Goal: Information Seeking & Learning: Learn about a topic

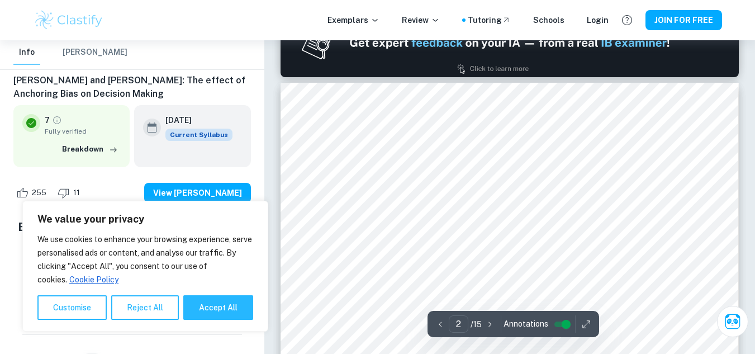
scroll to position [881, 0]
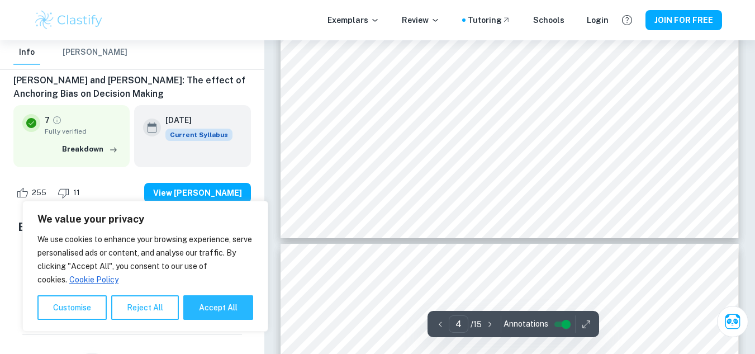
type input "5"
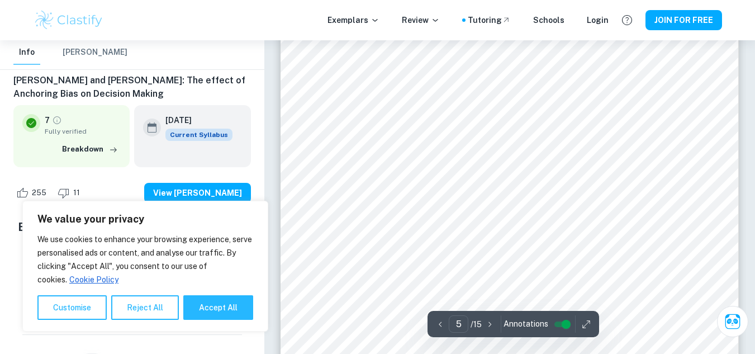
scroll to position [2973, 0]
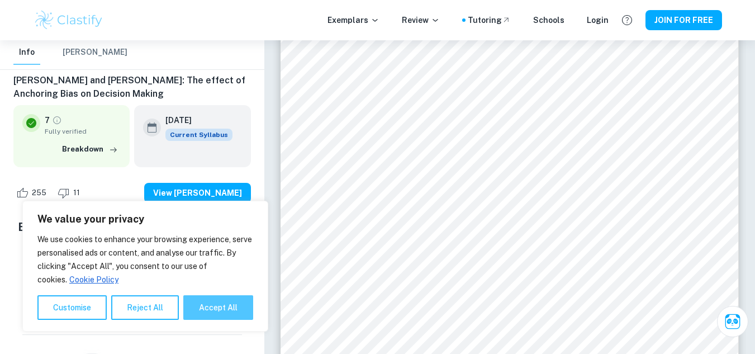
click at [213, 305] on button "Accept All" at bounding box center [218, 307] width 70 height 25
checkbox input "true"
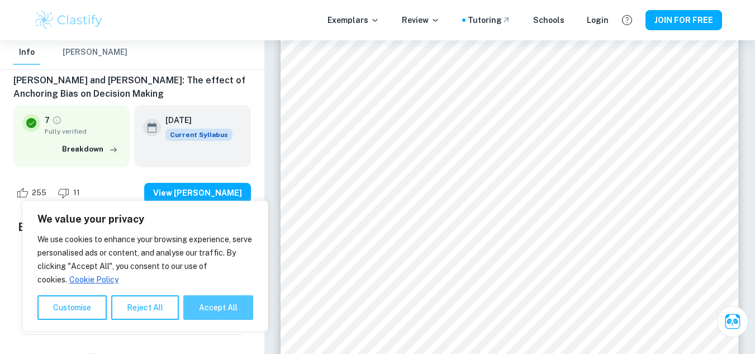
checkbox input "true"
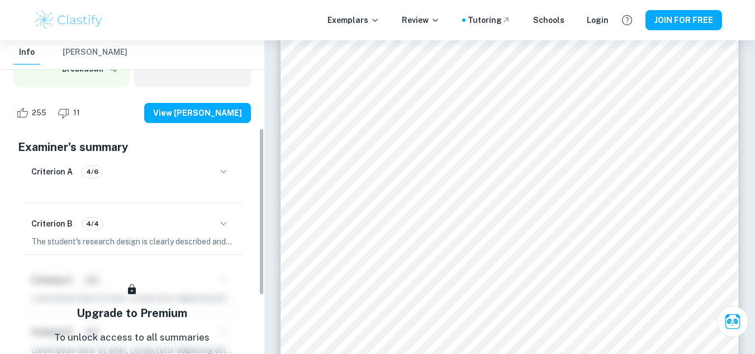
scroll to position [160, 0]
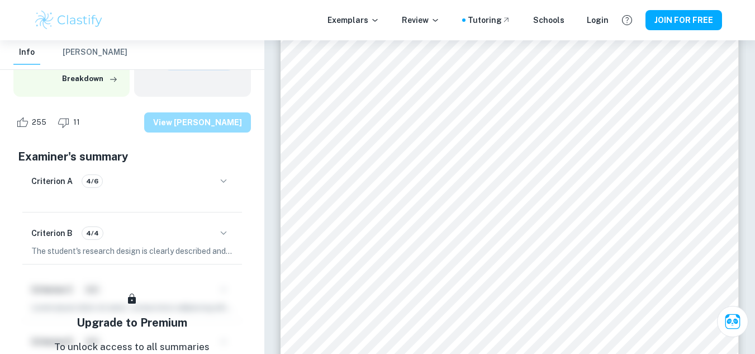
click at [220, 121] on button "View [PERSON_NAME]" at bounding box center [197, 122] width 107 height 20
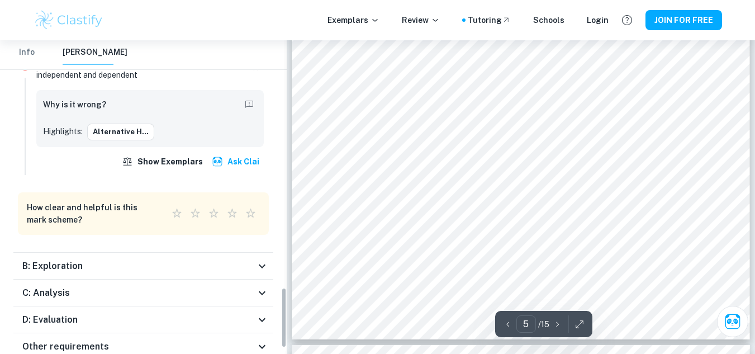
scroll to position [1315, 0]
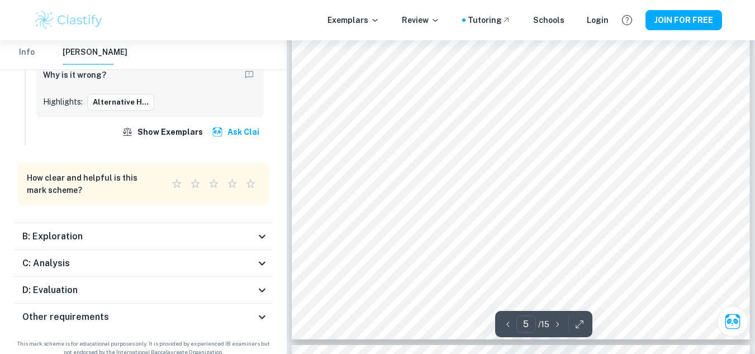
drag, startPoint x: 221, startPoint y: 232, endPoint x: 214, endPoint y: 273, distance: 40.9
drag, startPoint x: 214, startPoint y: 273, endPoint x: 180, endPoint y: 225, distance: 58.6
click at [180, 230] on div "B: Exploration" at bounding box center [138, 236] width 233 height 13
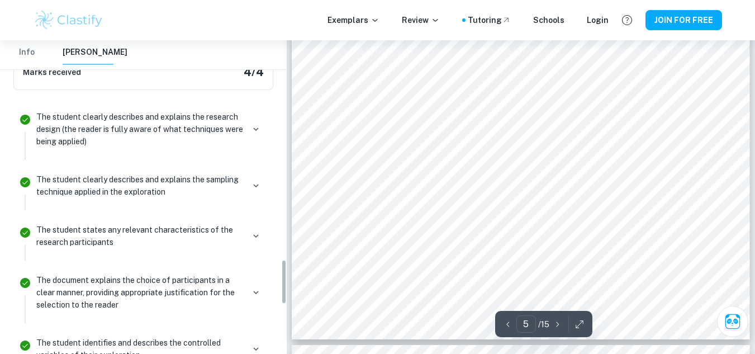
scroll to position [1520, 0]
type input "7"
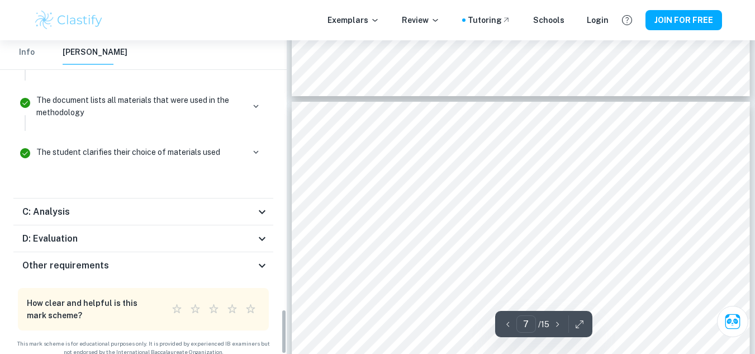
scroll to position [3903, 0]
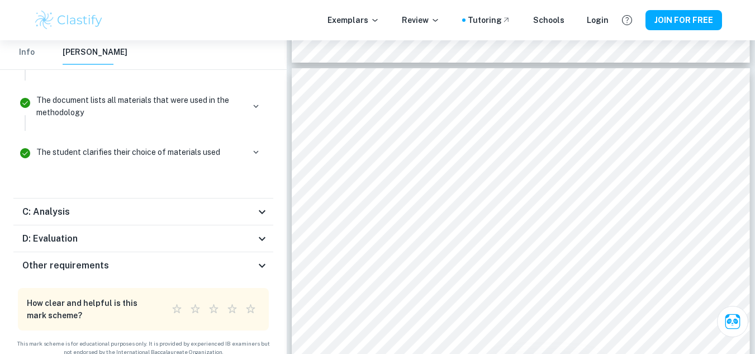
click at [251, 205] on div "C: Analysis" at bounding box center [138, 211] width 233 height 13
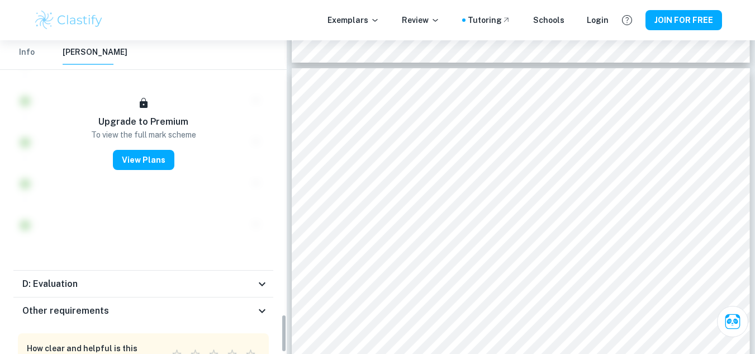
scroll to position [2271, 0]
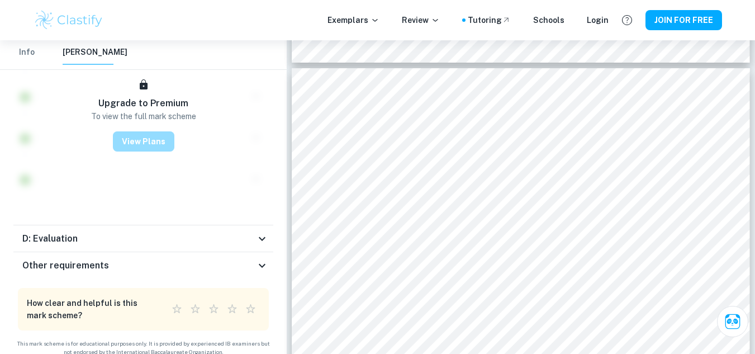
click at [144, 135] on button "View Plans" at bounding box center [143, 141] width 61 height 20
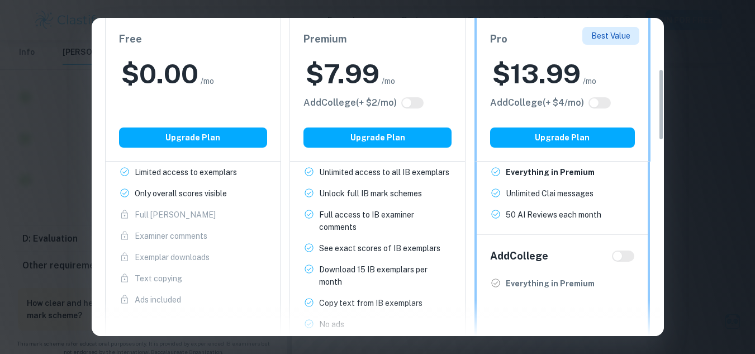
scroll to position [227, 0]
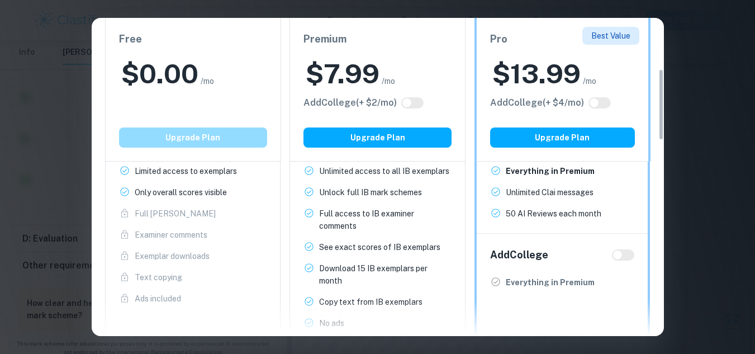
click at [198, 143] on button "Upgrade Plan" at bounding box center [193, 137] width 148 height 20
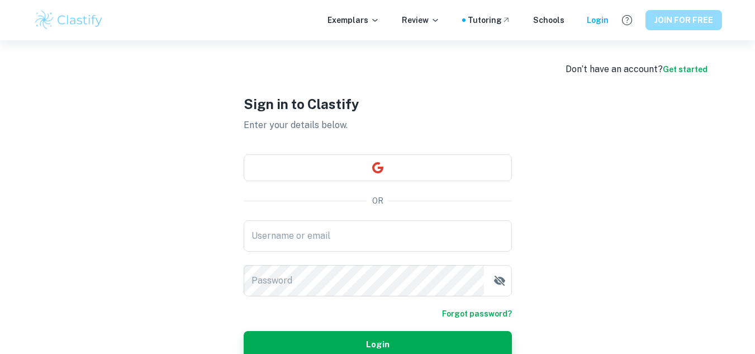
click at [671, 25] on button "JOIN FOR FREE" at bounding box center [683, 20] width 77 height 20
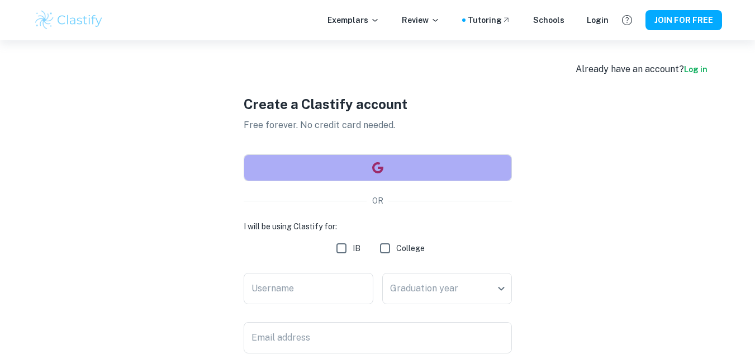
click at [400, 172] on button "button" at bounding box center [378, 167] width 268 height 27
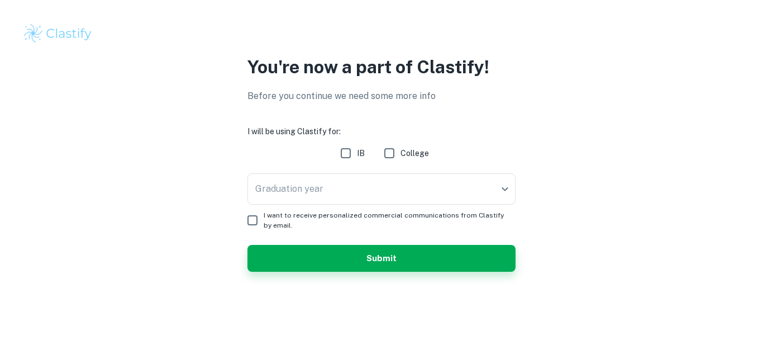
click at [346, 151] on input "IB" at bounding box center [346, 153] width 22 height 22
checkbox input "true"
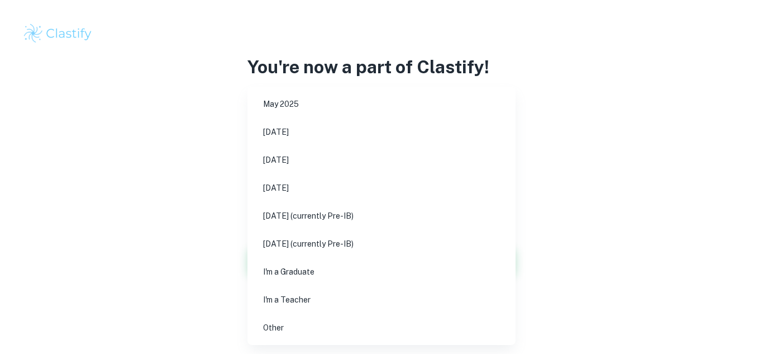
click at [502, 191] on body "We value your privacy We use cookies to enhance your browsing experience, serve…" at bounding box center [381, 177] width 763 height 354
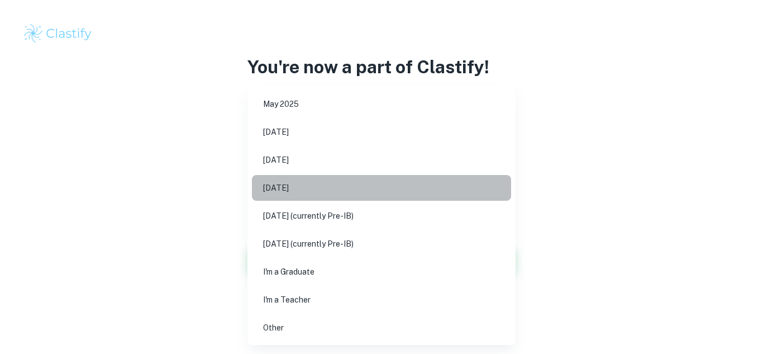
click at [333, 191] on li "November 2026" at bounding box center [381, 188] width 259 height 26
type input "N26"
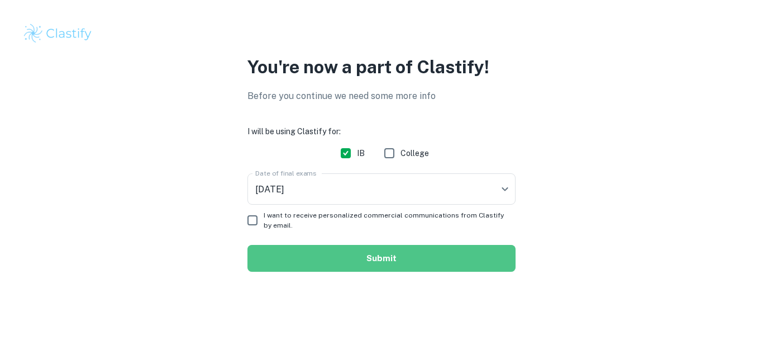
click at [391, 255] on button "Submit" at bounding box center [382, 258] width 268 height 27
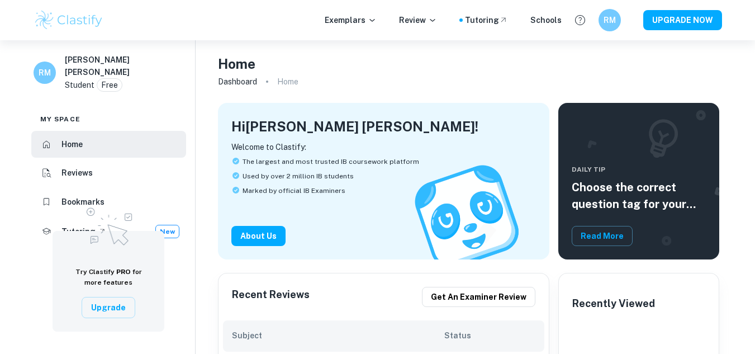
scroll to position [13, 0]
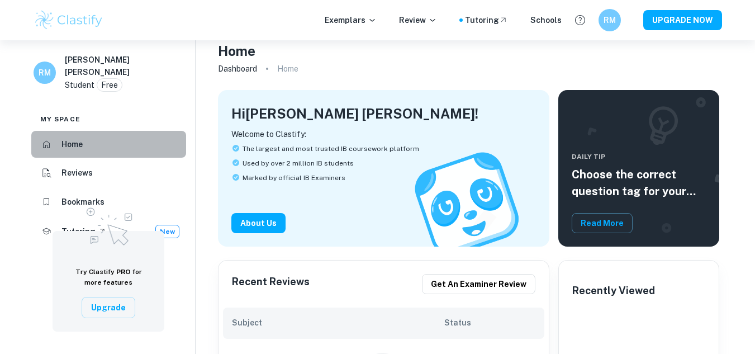
click at [126, 153] on li "Home" at bounding box center [108, 144] width 155 height 27
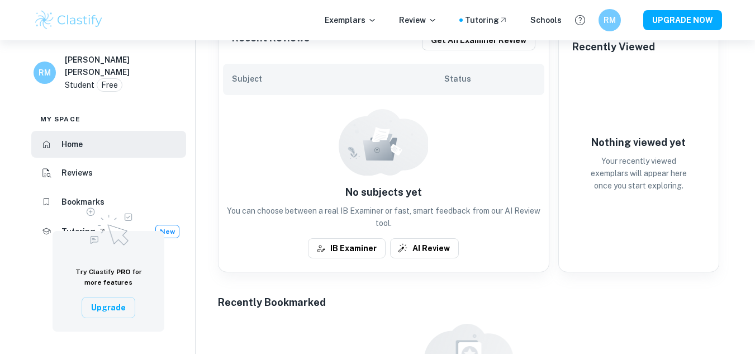
scroll to position [257, 0]
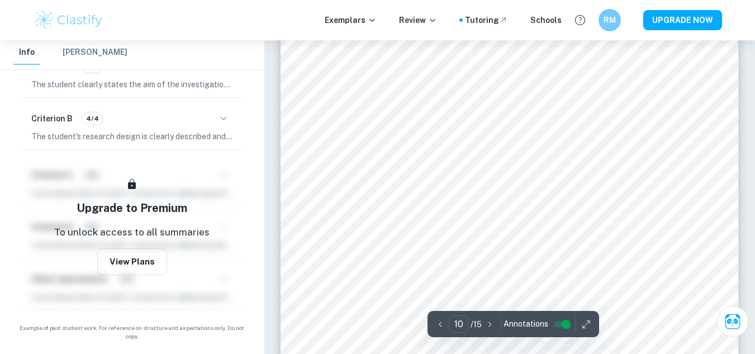
scroll to position [6392, 0]
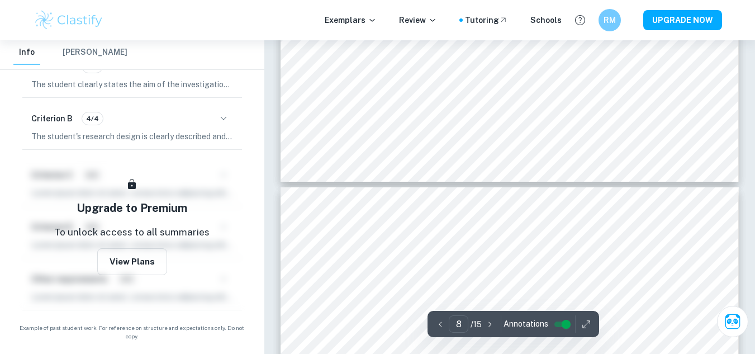
type input "7"
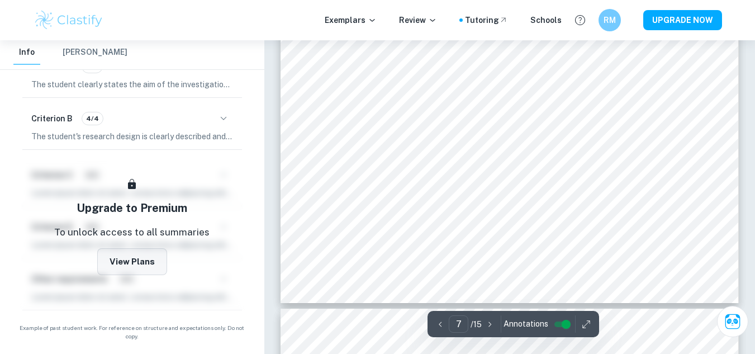
scroll to position [4463, 0]
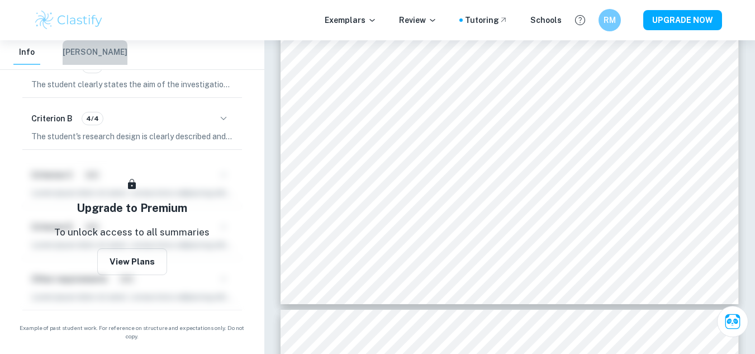
click at [94, 56] on button "[PERSON_NAME]" at bounding box center [95, 52] width 65 height 25
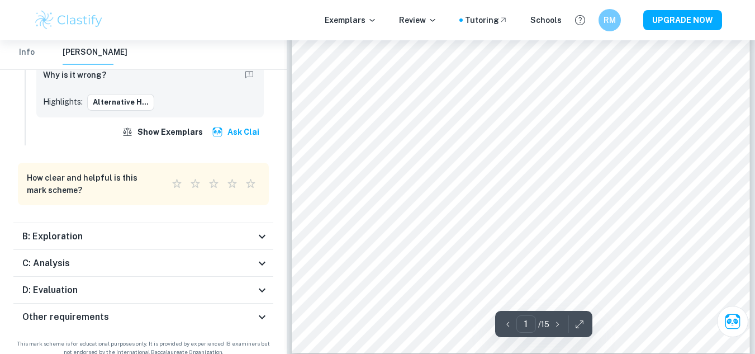
scroll to position [350, 0]
click at [185, 256] on div "C: Analysis" at bounding box center [138, 262] width 233 height 13
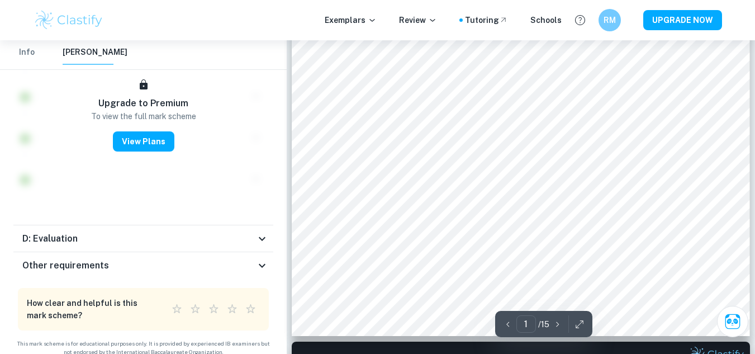
scroll to position [365, 0]
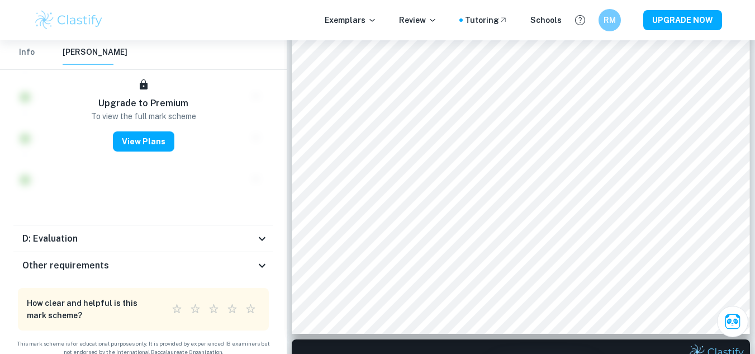
click at [260, 259] on icon at bounding box center [261, 265] width 13 height 13
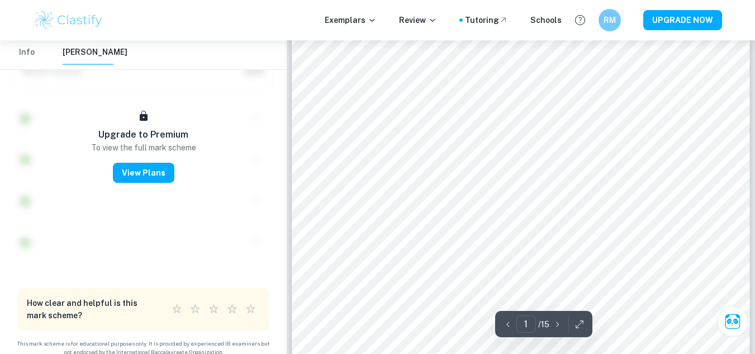
scroll to position [227, 0]
